Goal: Task Accomplishment & Management: Manage account settings

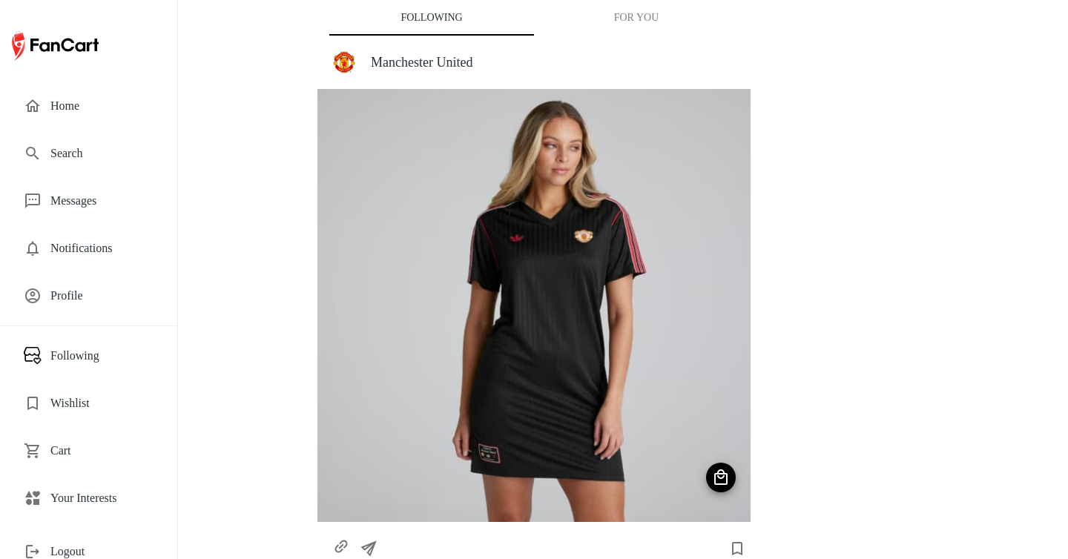
click at [121, 500] on span "Your Interests" at bounding box center [101, 498] width 103 height 18
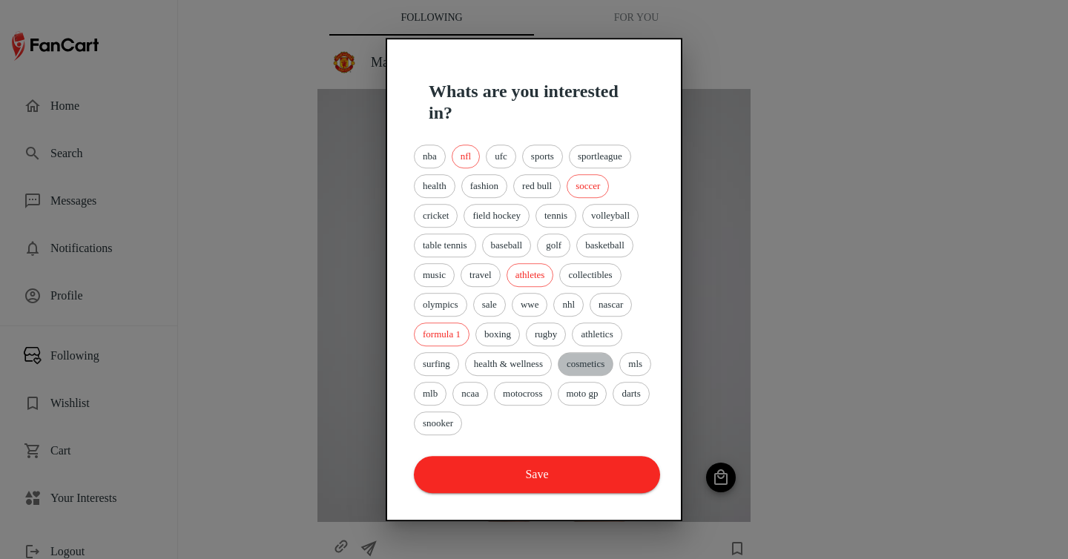
click at [581, 366] on span "cosmetics" at bounding box center [585, 364] width 54 height 15
drag, startPoint x: 581, startPoint y: 366, endPoint x: 581, endPoint y: 351, distance: 14.8
click at [581, 352] on div "cosmetics" at bounding box center [586, 364] width 56 height 24
click at [569, 323] on div "nba nfl ufc sports sportleague health fashion red bull soccer cricket field hoc…" at bounding box center [534, 290] width 246 height 297
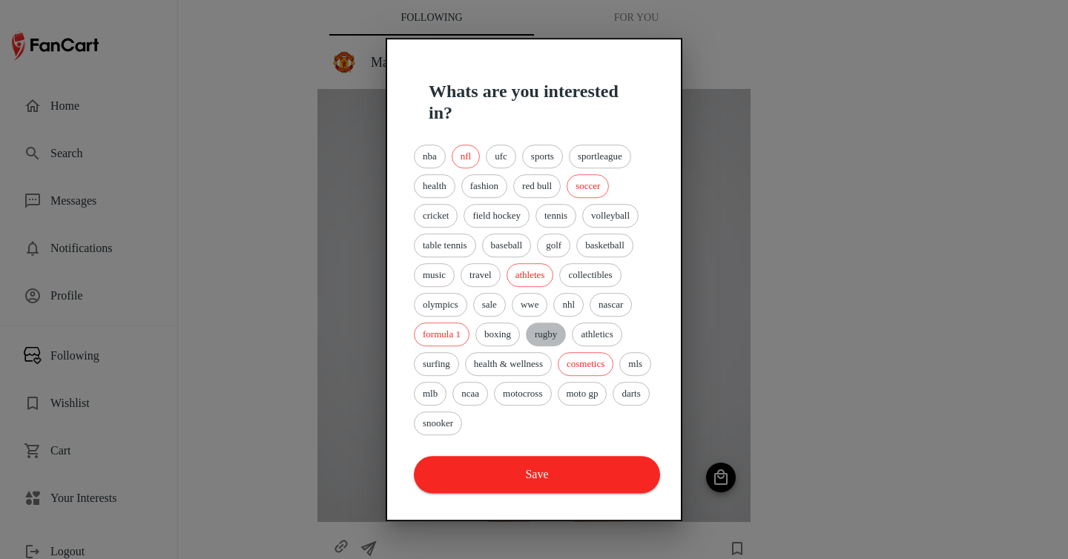
click at [561, 333] on span "rugby" at bounding box center [545, 334] width 39 height 15
click at [534, 308] on span "wwe" at bounding box center [529, 304] width 35 height 15
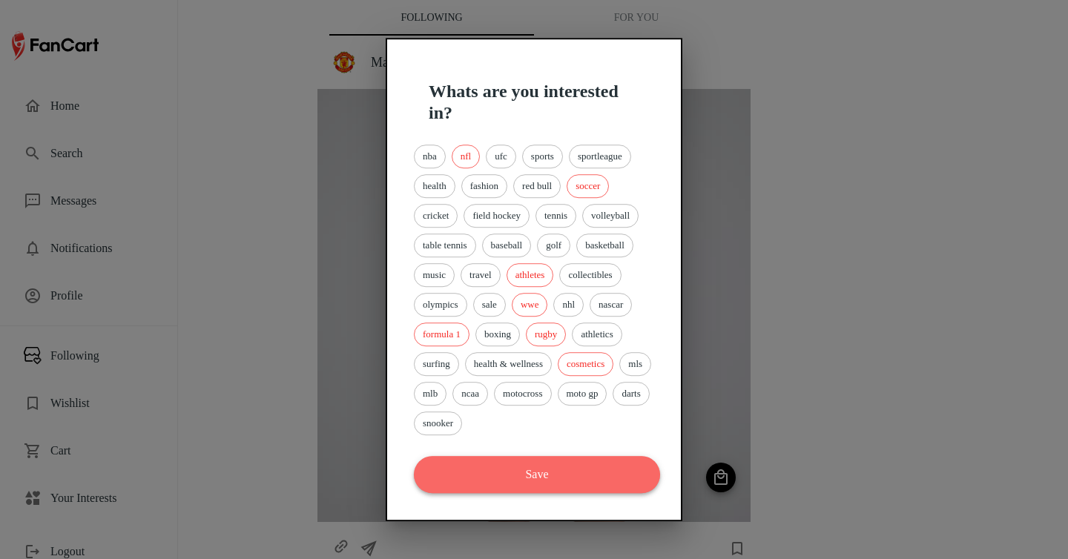
click at [569, 462] on button "Save" at bounding box center [537, 474] width 246 height 37
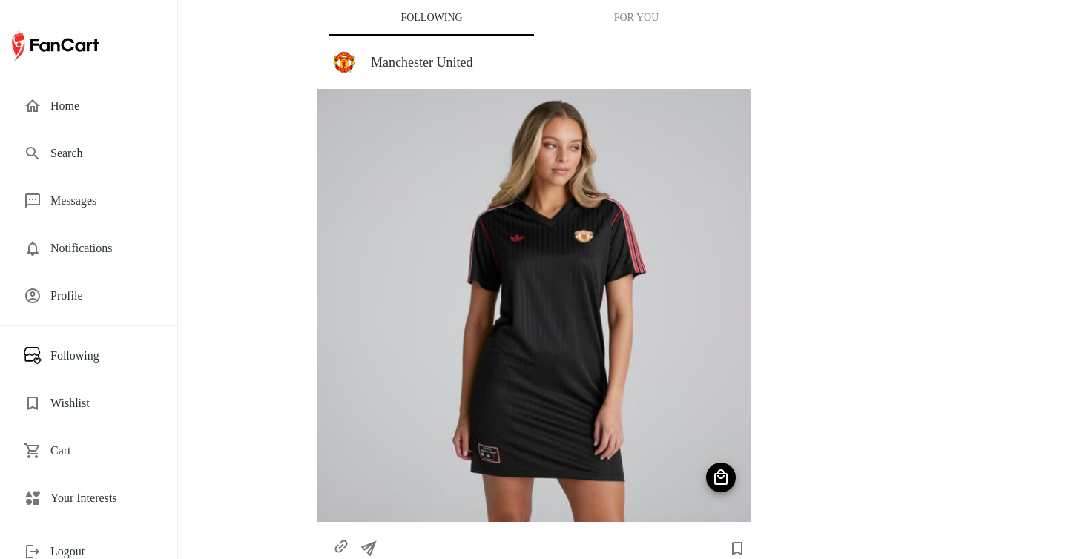
click at [620, 24] on button "For You" at bounding box center [636, 18] width 205 height 36
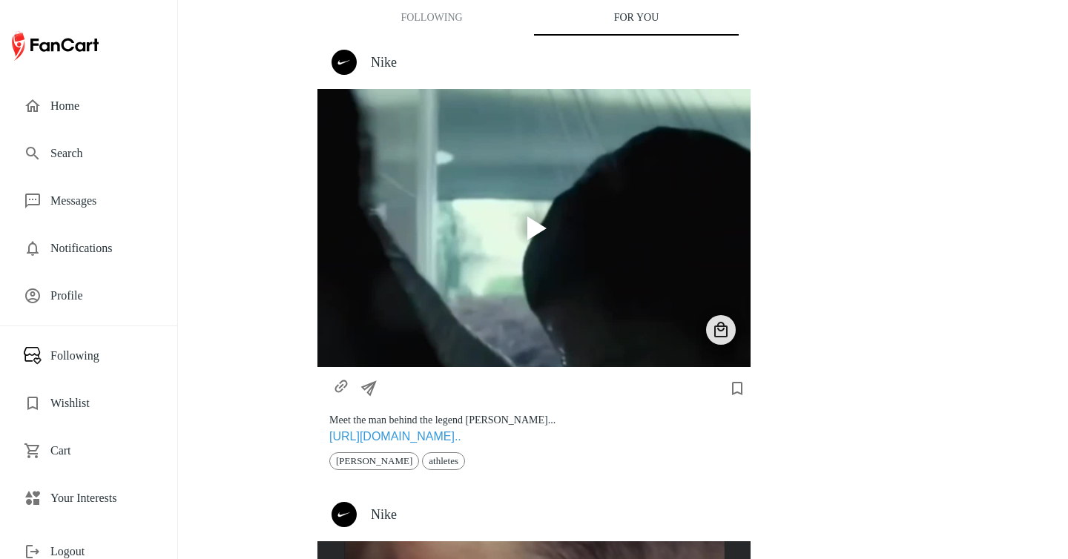
click at [371, 62] on h4 "Nike" at bounding box center [555, 62] width 368 height 16
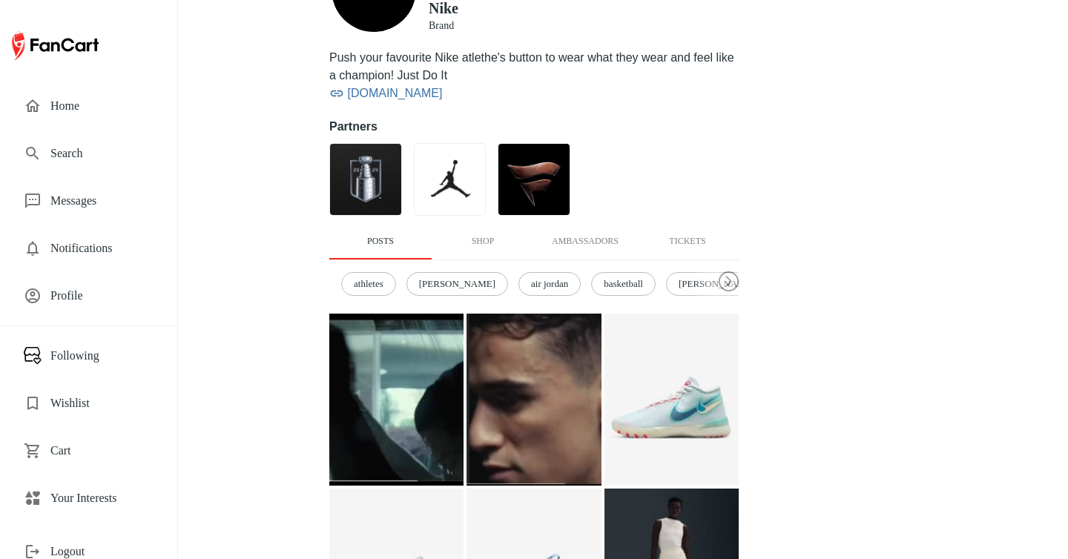
scroll to position [203, 0]
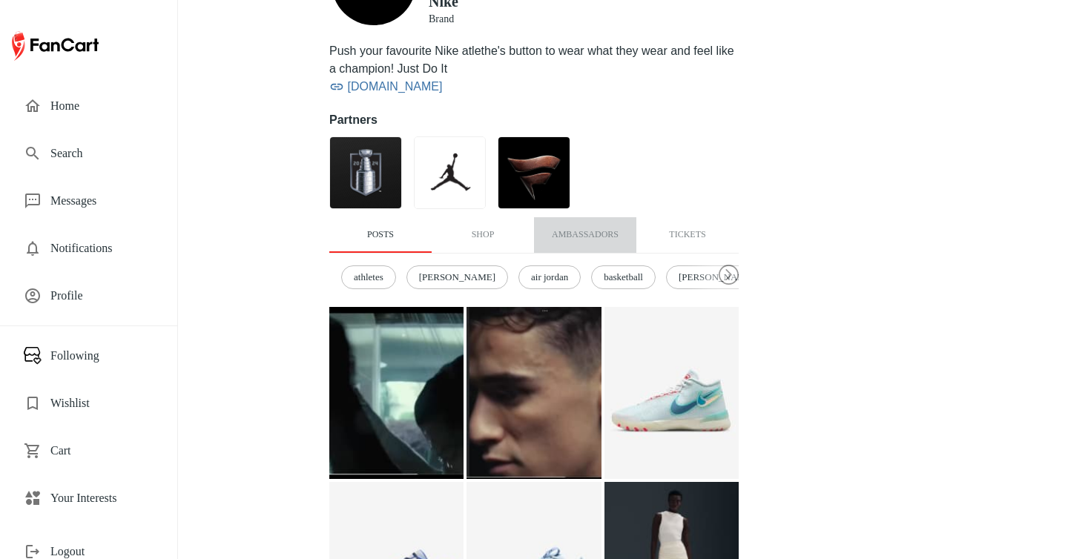
click at [598, 233] on button "Ambassadors" at bounding box center [585, 235] width 102 height 36
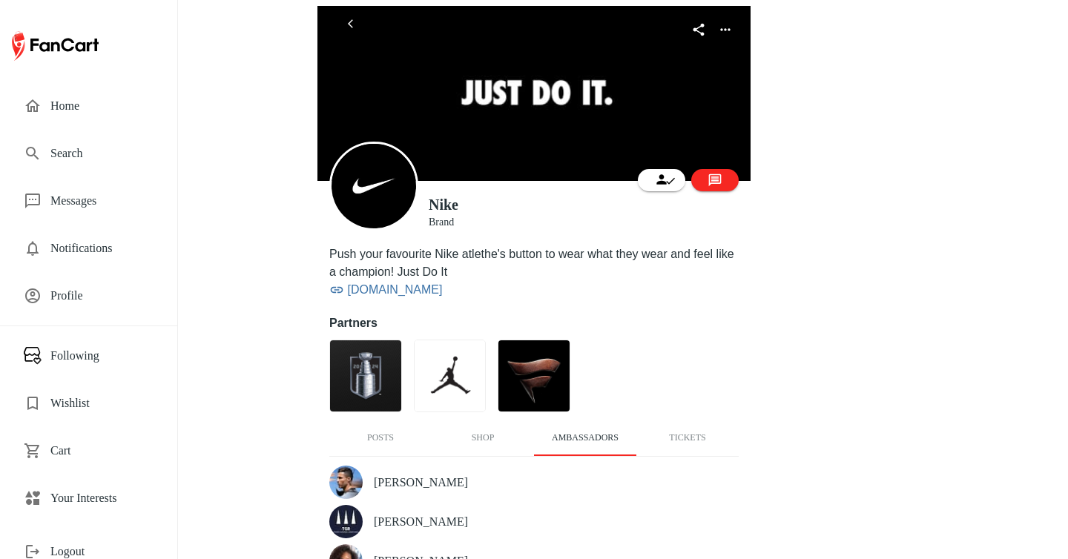
scroll to position [27, 0]
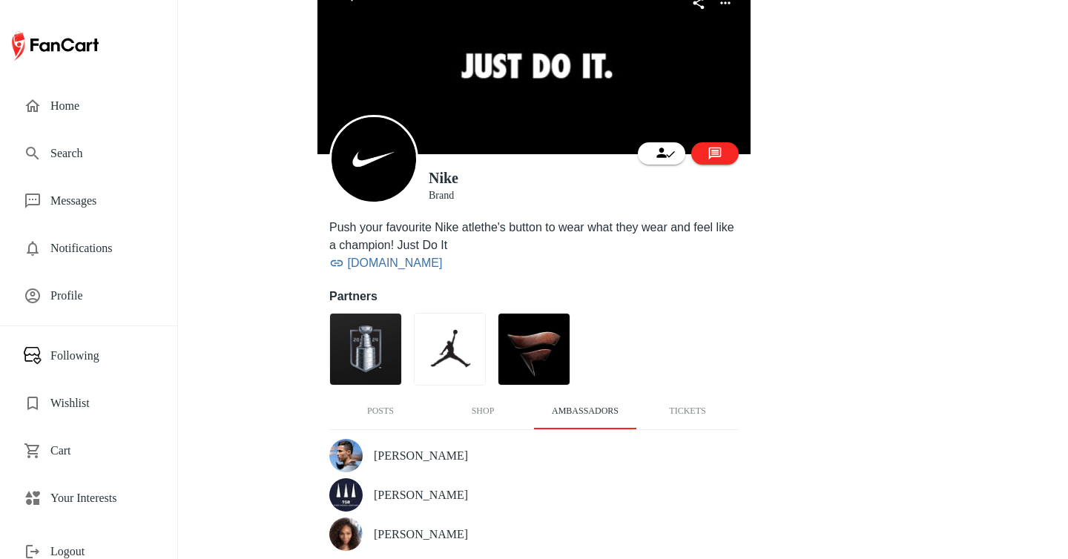
click at [396, 414] on button "Posts" at bounding box center [380, 412] width 102 height 36
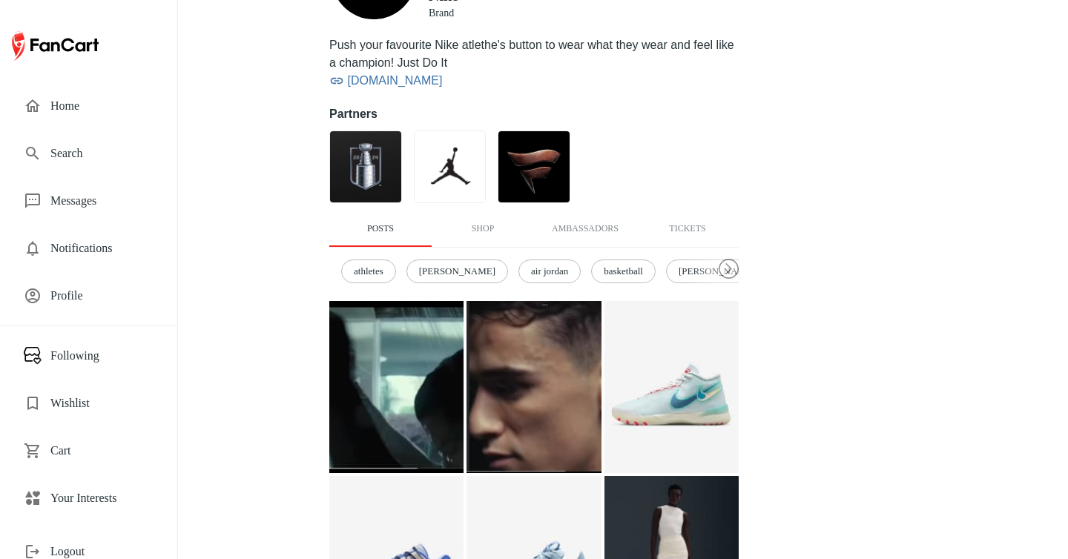
scroll to position [254, 0]
